Goal: Information Seeking & Learning: Learn about a topic

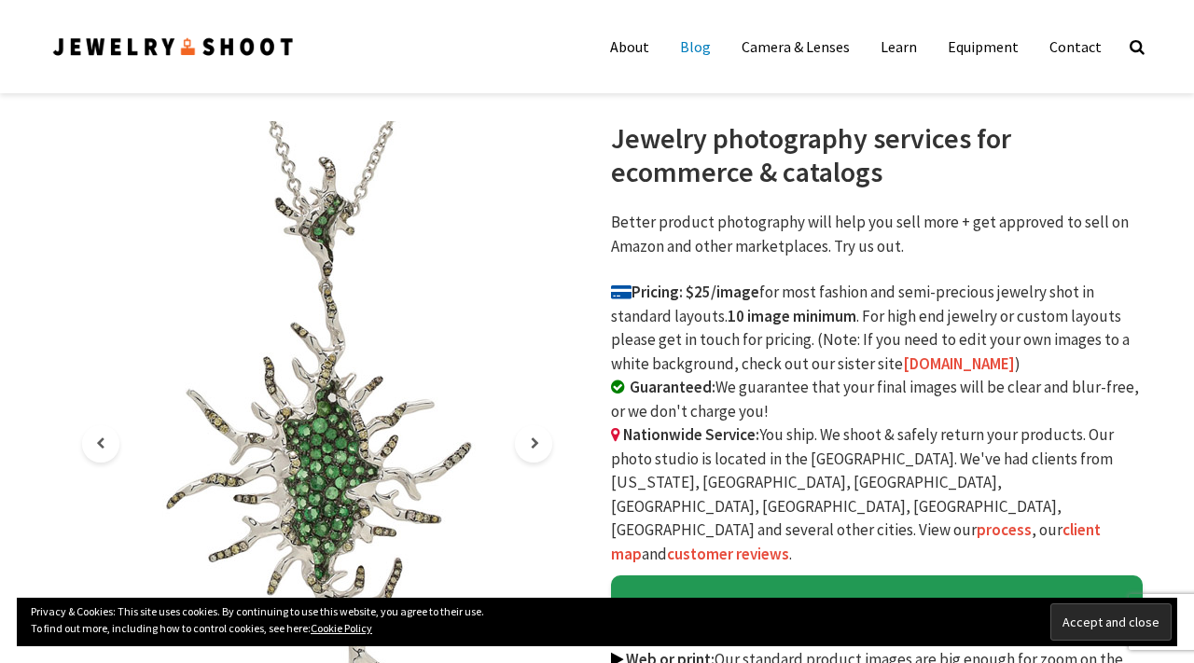
click at [715, 47] on link "Blog" at bounding box center [695, 46] width 59 height 37
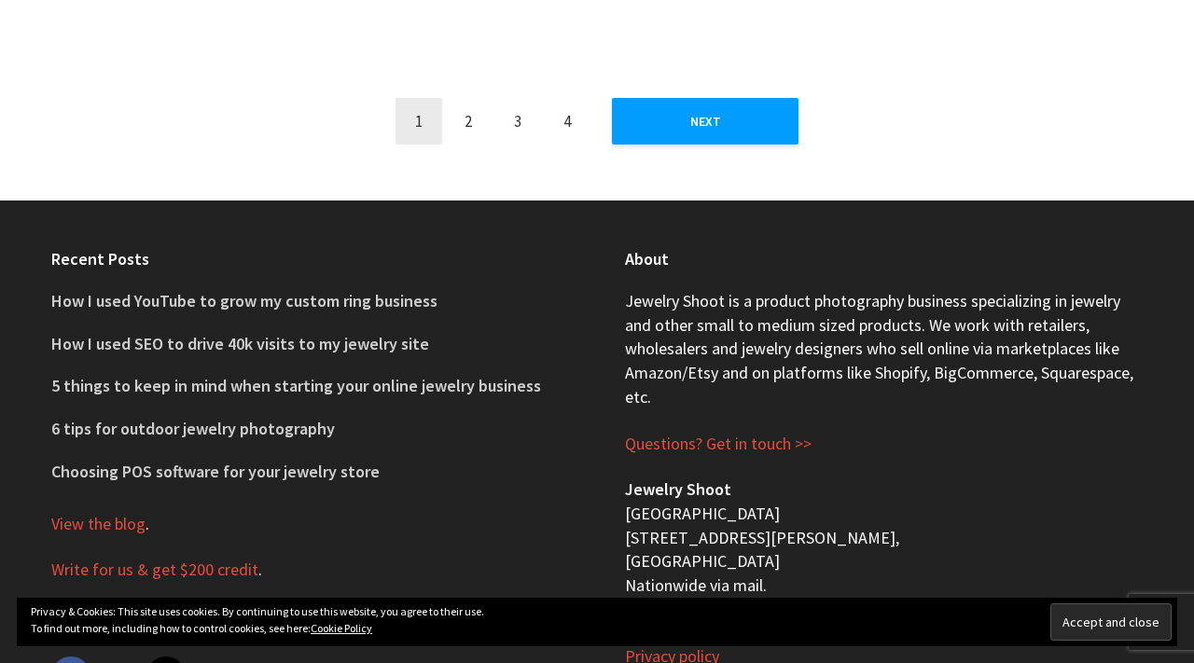
scroll to position [2118, 0]
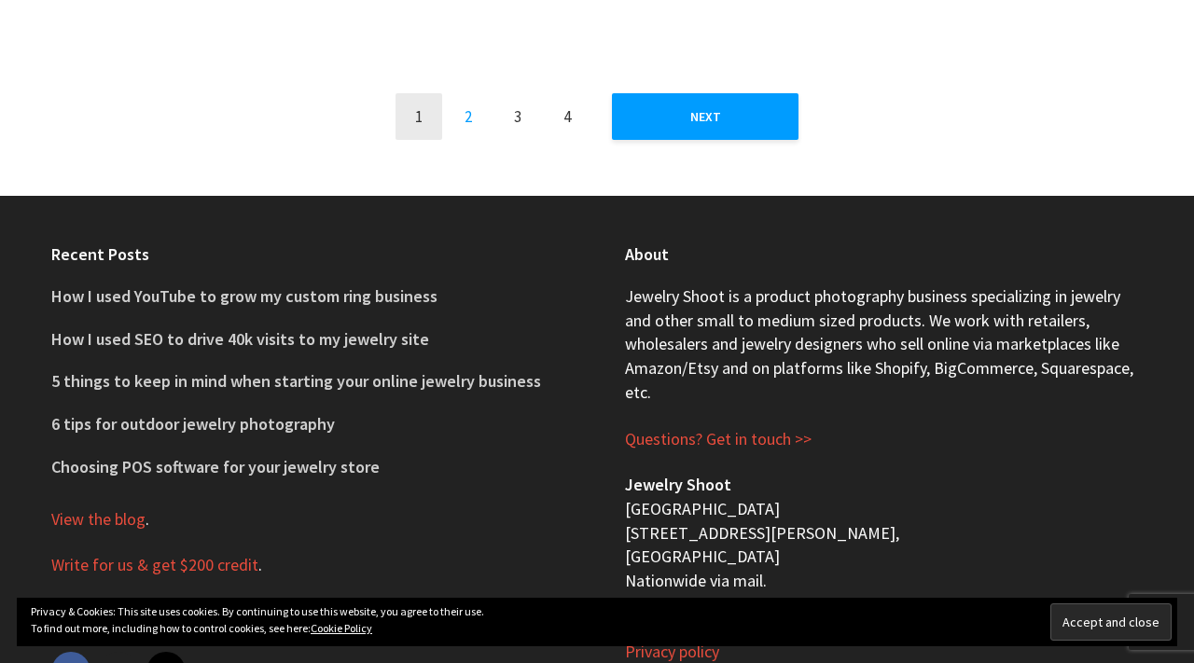
click at [467, 114] on link "2" at bounding box center [468, 116] width 47 height 47
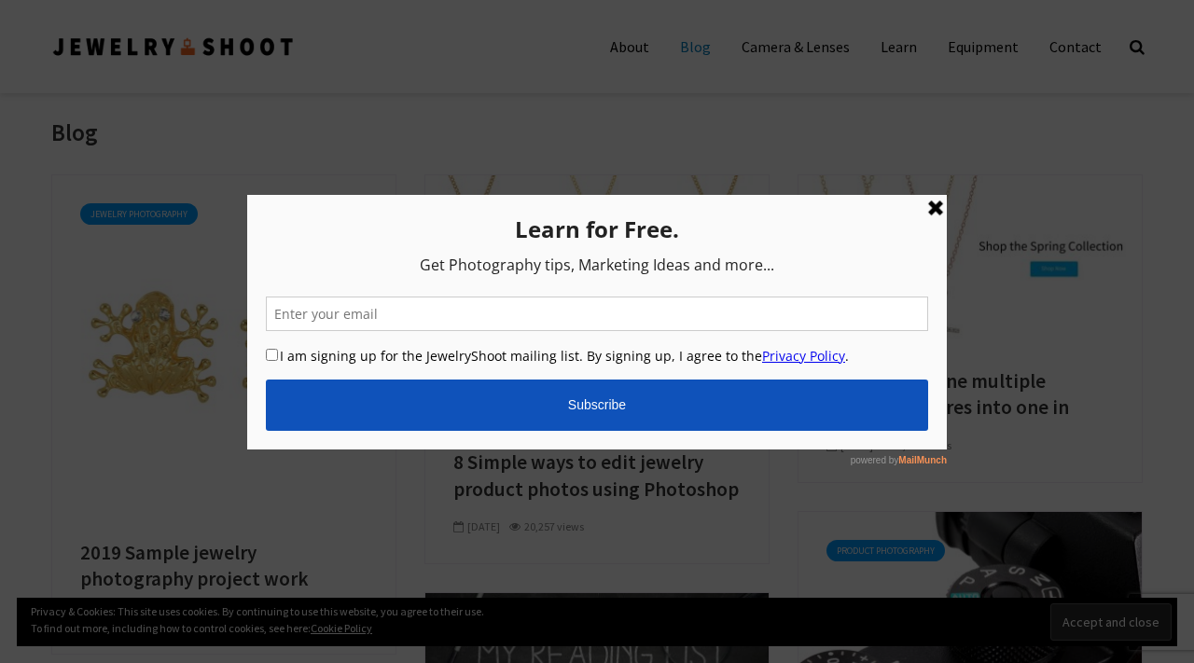
click at [924, 210] on link at bounding box center [935, 207] width 22 height 22
